Goal: Use online tool/utility: Utilize a website feature to perform a specific function

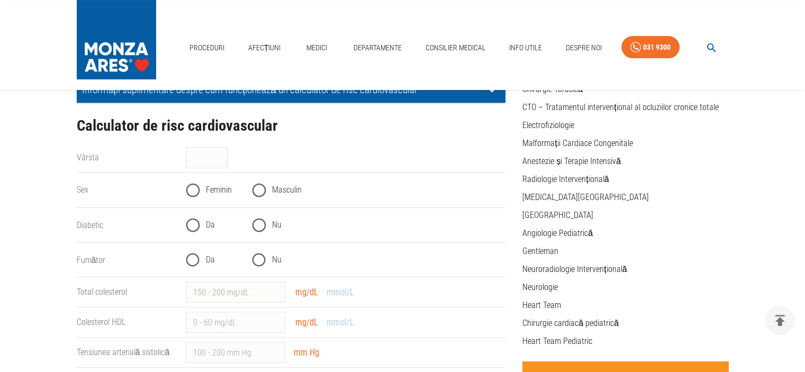
click at [204, 152] on input "Vârsta" at bounding box center [207, 157] width 42 height 21
click at [221, 153] on input "40" at bounding box center [207, 157] width 42 height 21
click at [221, 153] on input "41" at bounding box center [207, 157] width 42 height 21
click at [221, 153] on input "42" at bounding box center [207, 157] width 42 height 21
click at [221, 159] on input "41" at bounding box center [207, 157] width 42 height 21
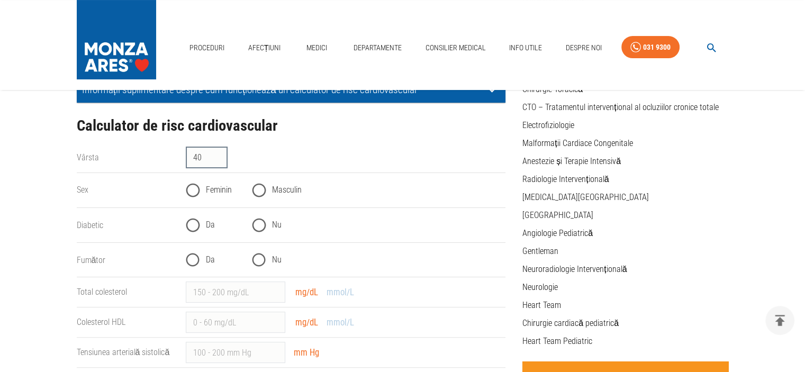
click at [221, 159] on input "40" at bounding box center [207, 157] width 42 height 21
drag, startPoint x: 221, startPoint y: 159, endPoint x: 206, endPoint y: 159, distance: 14.8
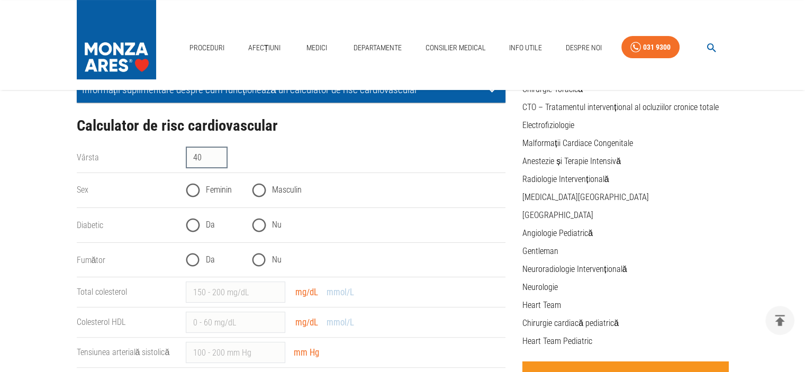
click at [206, 159] on input "40" at bounding box center [207, 157] width 42 height 21
type input "4"
type input "2"
type input "40"
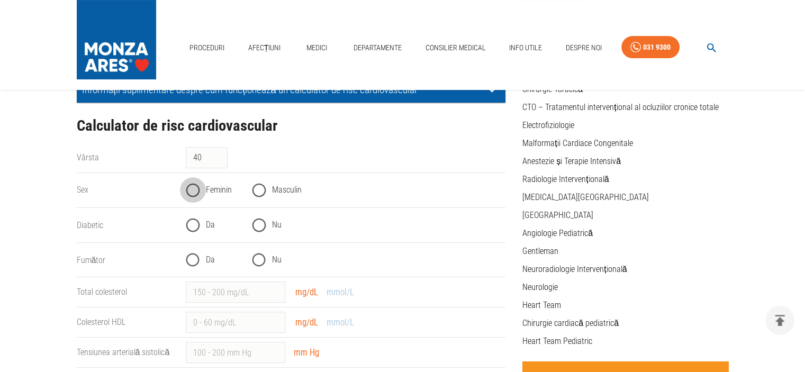
click at [189, 192] on input "Feminin" at bounding box center [193, 190] width 26 height 26
radio input "true"
click at [265, 219] on input "Nu" at bounding box center [259, 225] width 26 height 26
radio input "true"
click at [194, 253] on input "Da" at bounding box center [193, 260] width 26 height 26
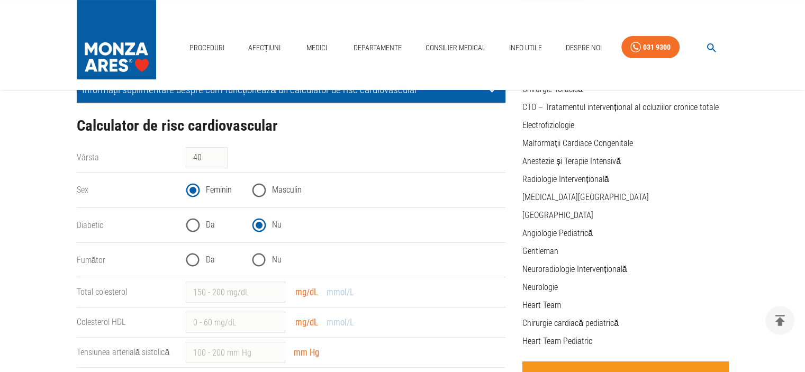
radio input "true"
click at [208, 291] on input "Total colesterol" at bounding box center [236, 292] width 100 height 21
click at [277, 287] on input "1" at bounding box center [236, 292] width 100 height 21
click at [277, 287] on input "2" at bounding box center [236, 292] width 100 height 21
type input "3"
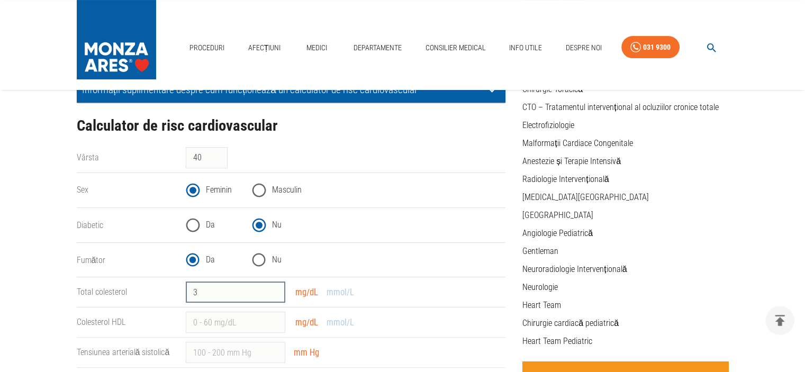
click at [277, 287] on input "3" at bounding box center [236, 292] width 100 height 21
type input "180"
click at [221, 328] on input "Colesterol HDL" at bounding box center [236, 322] width 100 height 21
type input "60"
click at [219, 351] on input "Tensiunea arterială sistolică" at bounding box center [236, 352] width 100 height 21
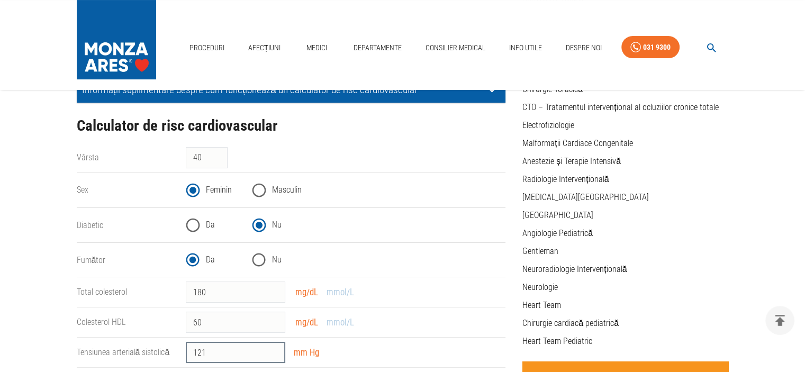
click at [273, 348] on input "121" at bounding box center [236, 352] width 100 height 21
click at [273, 348] on input "122" at bounding box center [236, 352] width 100 height 21
click at [275, 353] on input "121" at bounding box center [236, 352] width 100 height 21
type input "120"
click at [275, 353] on input "120" at bounding box center [236, 352] width 100 height 21
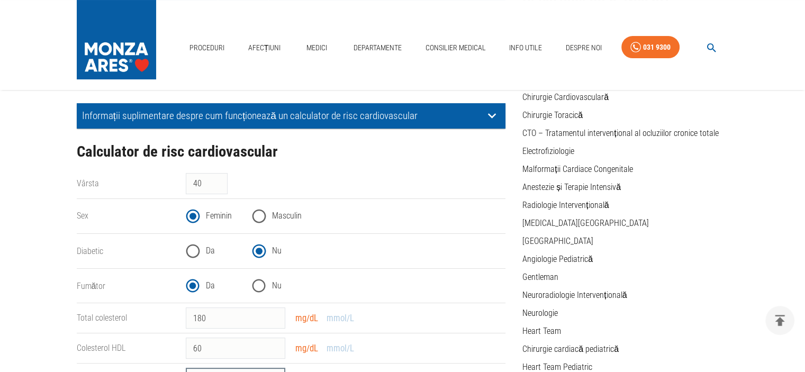
scroll to position [134, 0]
